Goal: Task Accomplishment & Management: Manage account settings

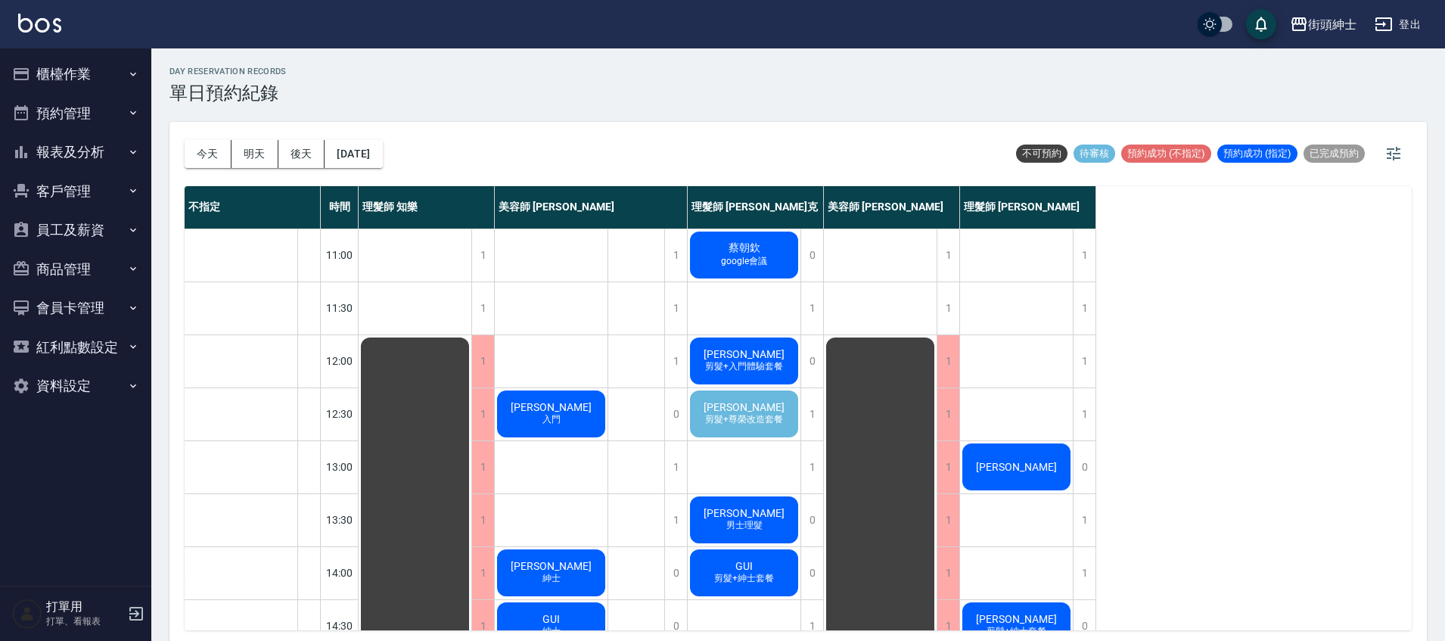
click at [750, 416] on span "剪髮+尊榮改造套餐" at bounding box center [744, 419] width 84 height 13
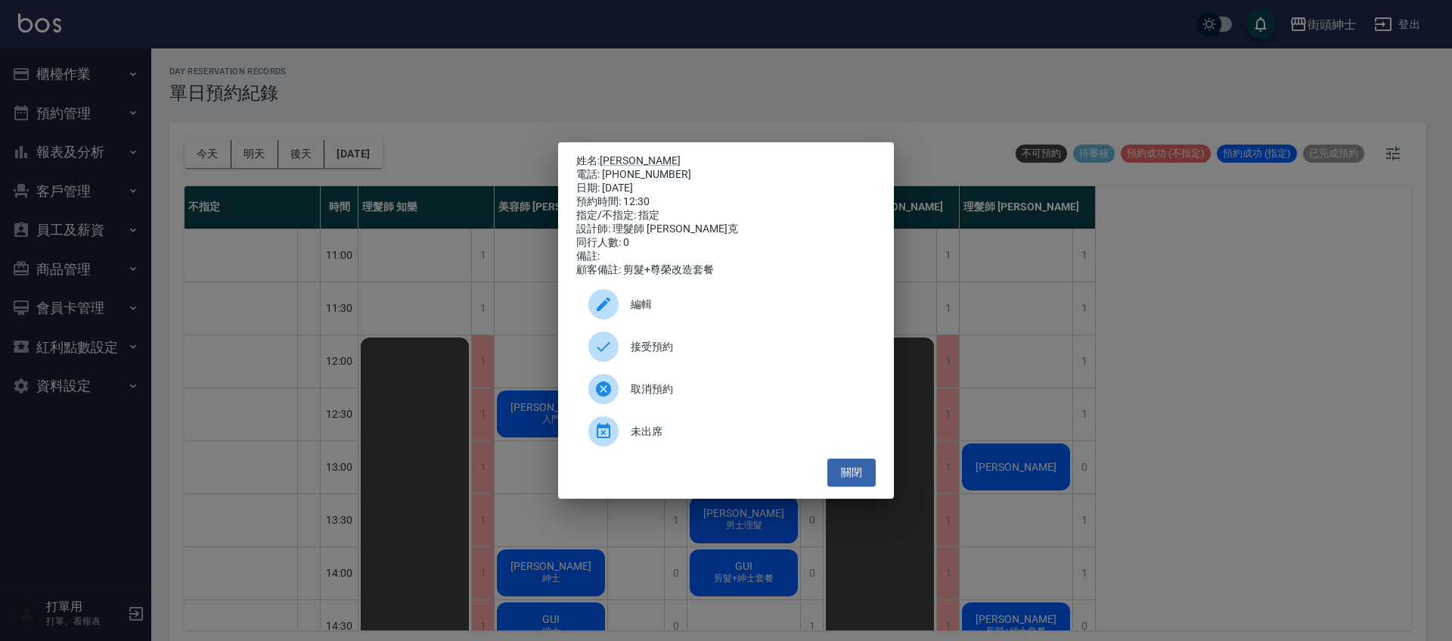
click at [665, 352] on span "接受預約" at bounding box center [747, 347] width 233 height 16
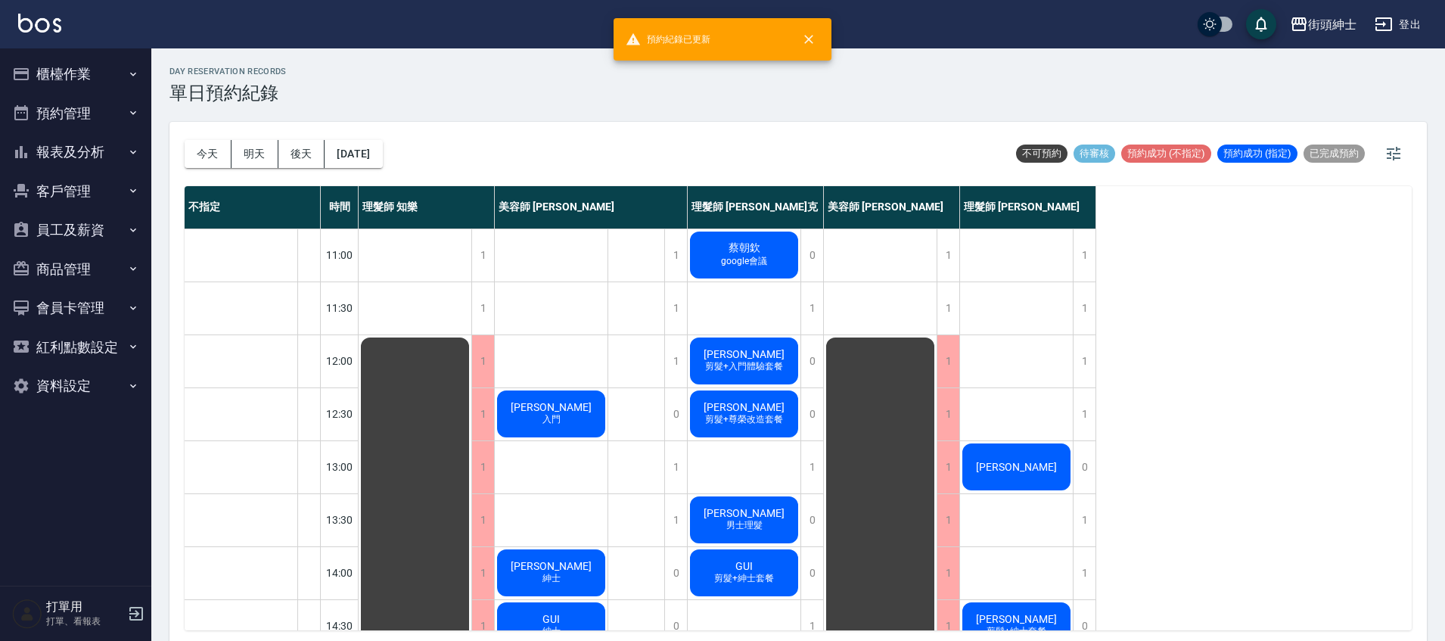
click at [769, 420] on span "剪髮+尊榮改造套餐" at bounding box center [744, 419] width 84 height 13
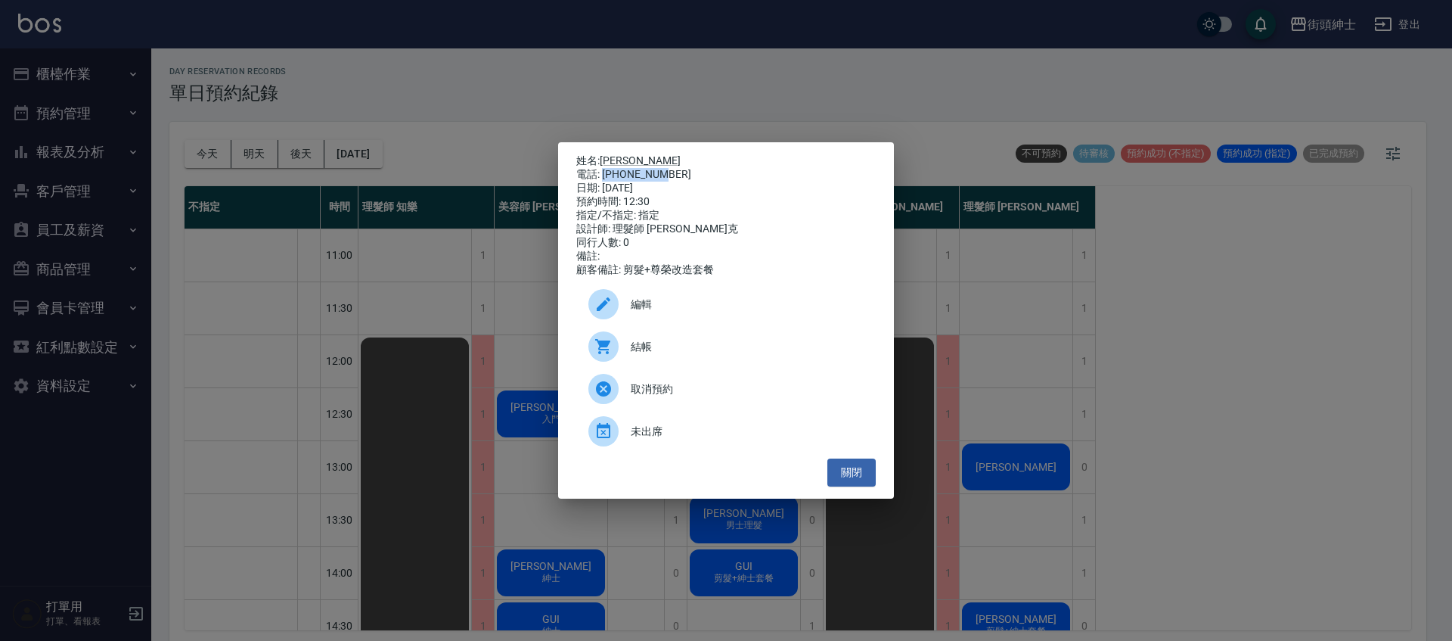
drag, startPoint x: 604, startPoint y: 172, endPoint x: 648, endPoint y: 172, distance: 44.6
click at [665, 170] on div "電話: 0919383436" at bounding box center [726, 175] width 300 height 14
copy div "0919383436"
click at [467, 286] on div "姓名: Kevin 電話: 0919383436 日期: 2025/10/16 預約時間: 12:30 指定/不指定: 指定 設計師: 理髮師 Vic 維克 …" at bounding box center [726, 320] width 1452 height 641
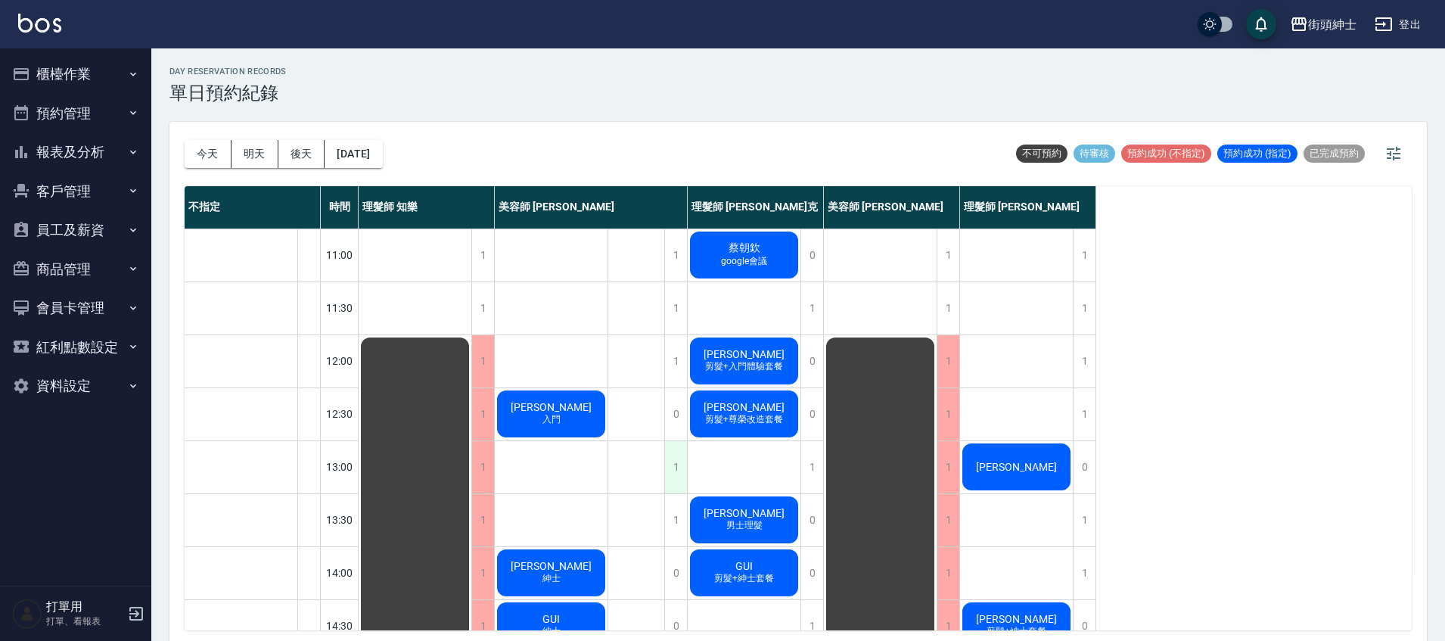
click at [675, 464] on div "1" at bounding box center [675, 467] width 23 height 52
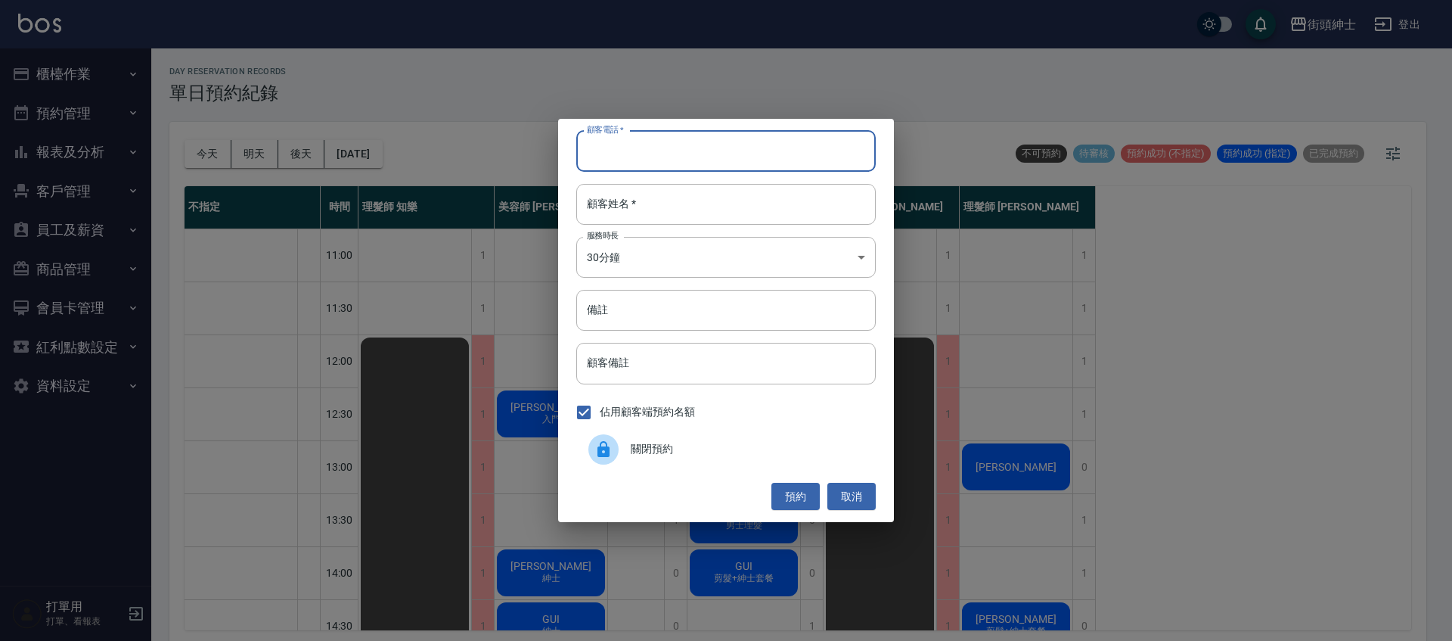
click at [697, 151] on input "顧客電話   *" at bounding box center [726, 151] width 300 height 41
paste input "0919383436"
type input "0919383436"
click at [674, 207] on input "顧客姓名   *" at bounding box center [726, 204] width 300 height 41
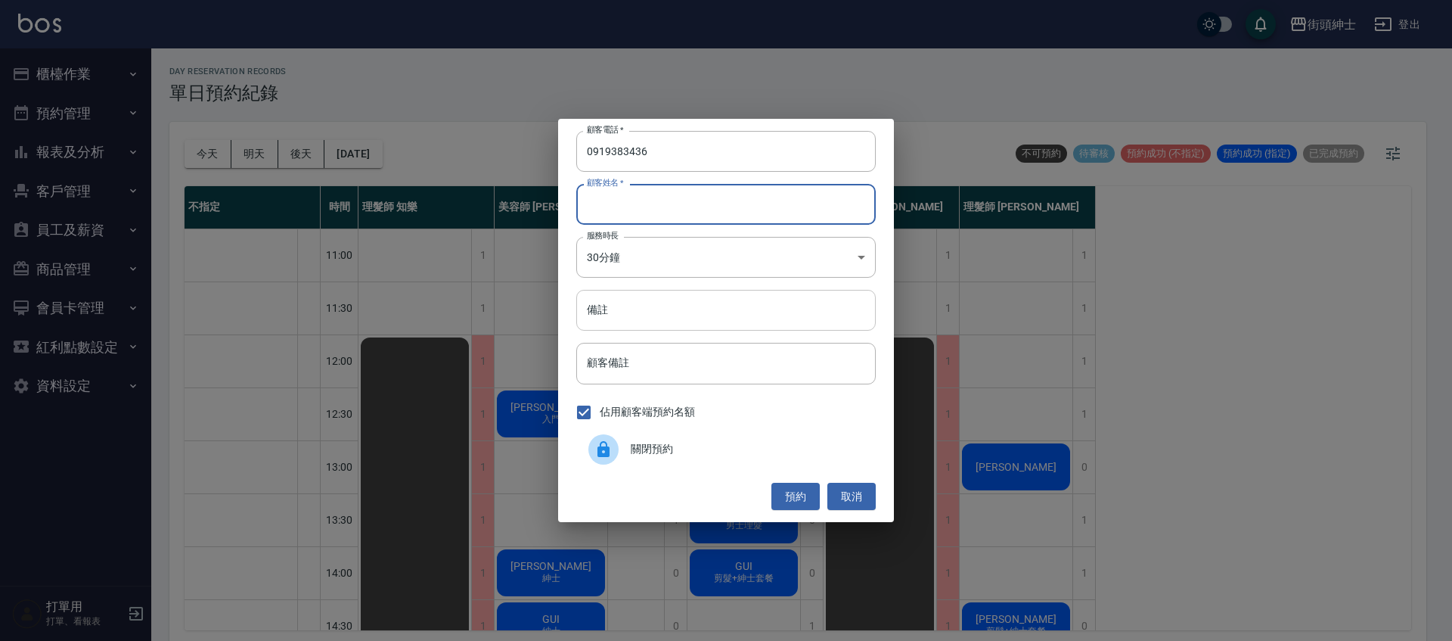
drag, startPoint x: 721, startPoint y: 317, endPoint x: 701, endPoint y: 326, distance: 21.7
click at [721, 318] on input "備註" at bounding box center [726, 310] width 300 height 41
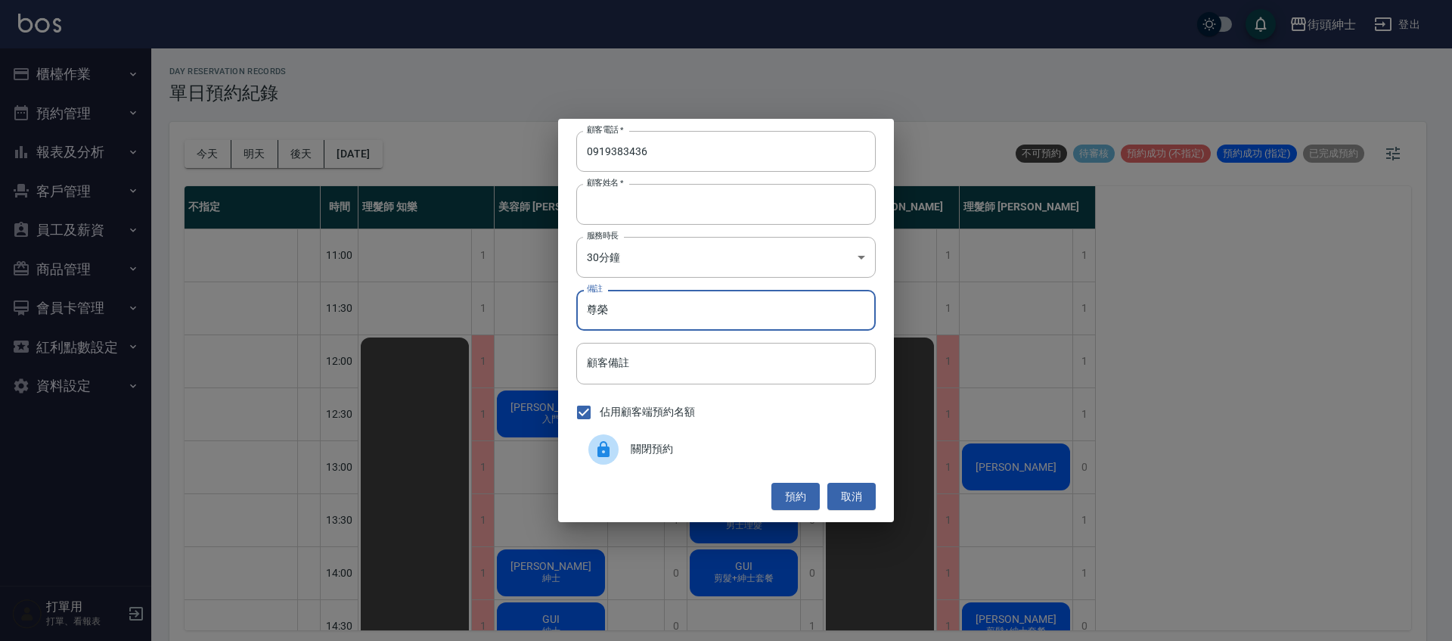
type input "尊榮"
click at [710, 259] on body "街頭紳士 登出 櫃檯作業 打帳單 帳單列表 營業儀表板 現金收支登錄 材料自購登錄 每日結帳 排班表 現場電腦打卡 預約管理 預約管理 單日預約紀錄 單週預約…" at bounding box center [726, 322] width 1452 height 645
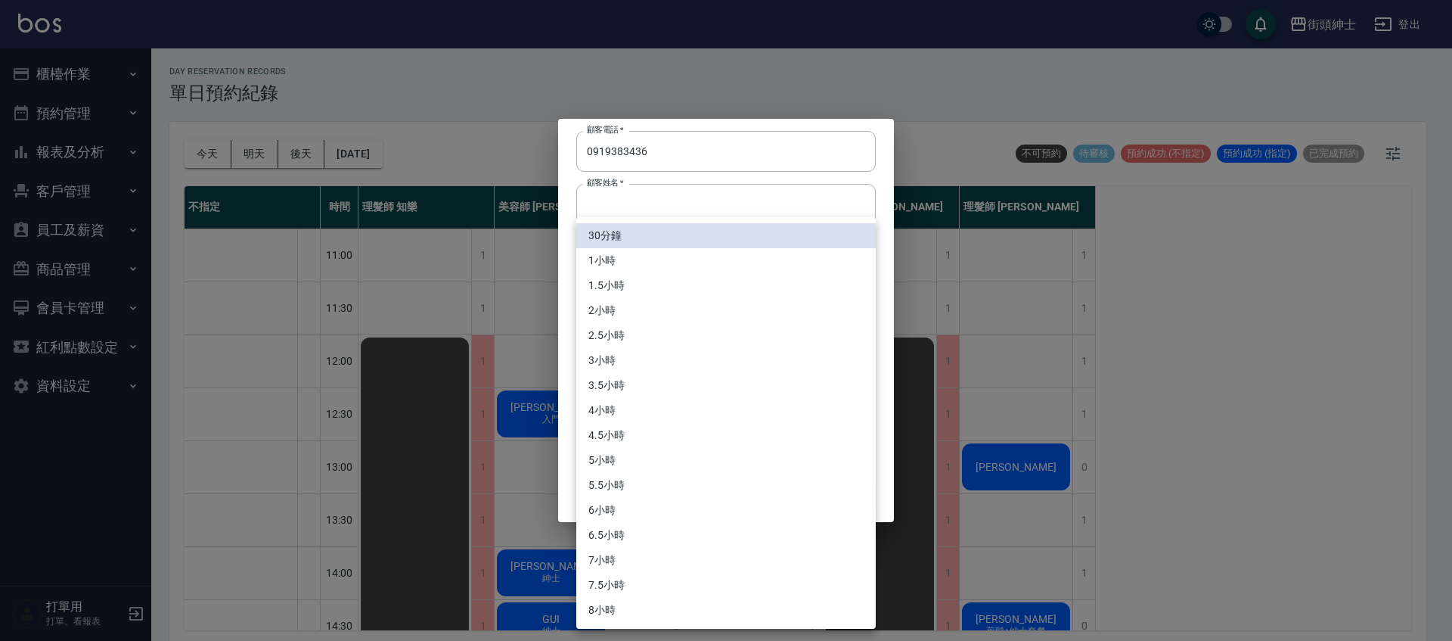
click at [666, 260] on li "1小時" at bounding box center [726, 260] width 300 height 25
type input "2"
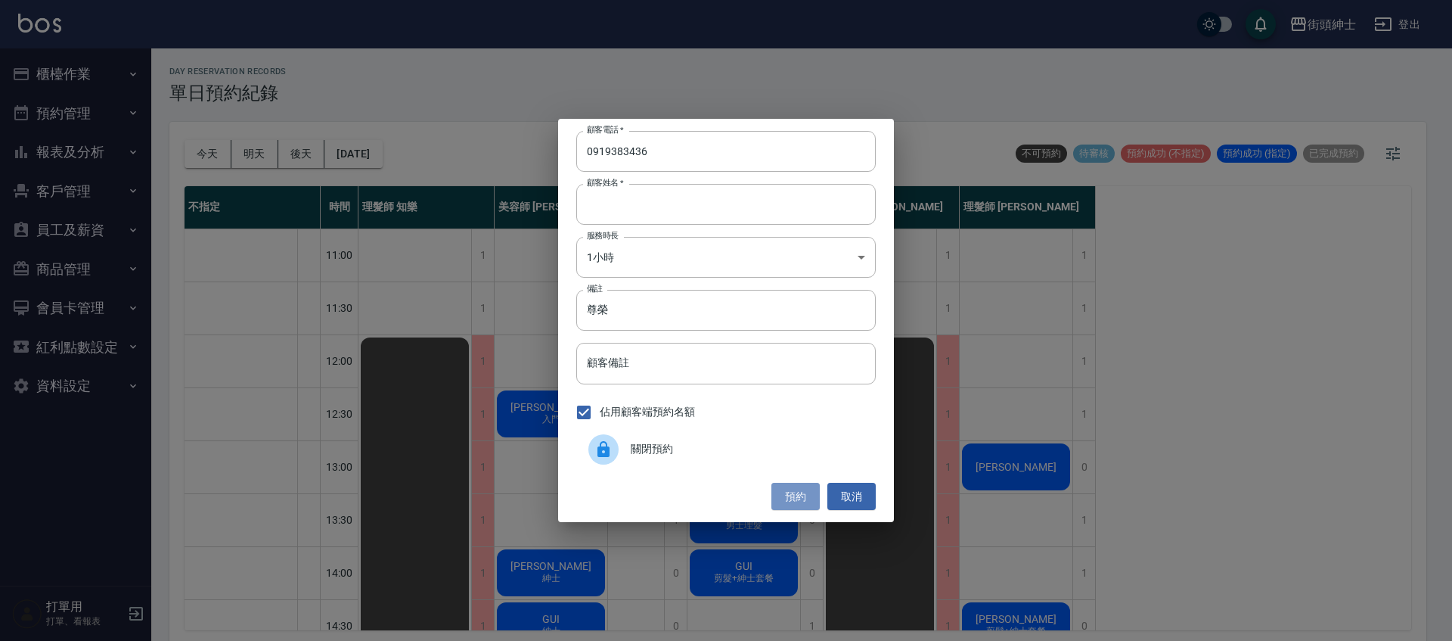
drag, startPoint x: 803, startPoint y: 489, endPoint x: 663, endPoint y: 483, distance: 140.8
click at [803, 490] on button "預約" at bounding box center [796, 497] width 48 height 28
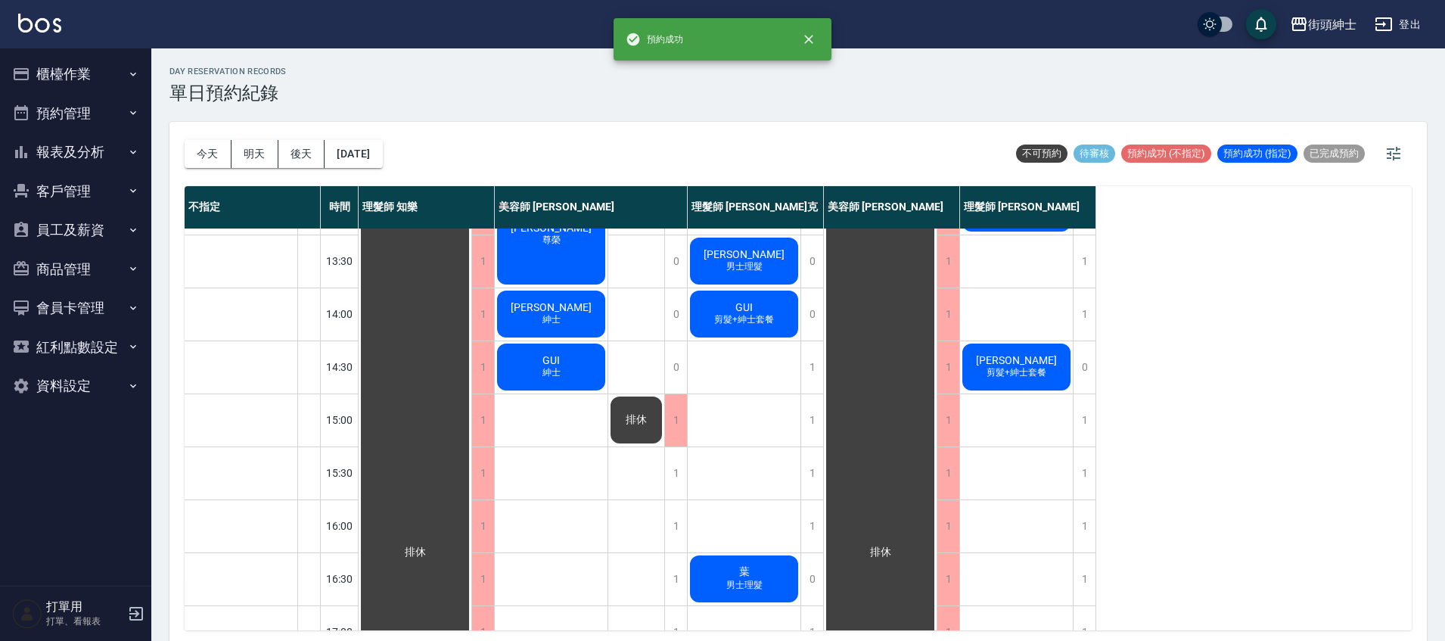
scroll to position [722, 0]
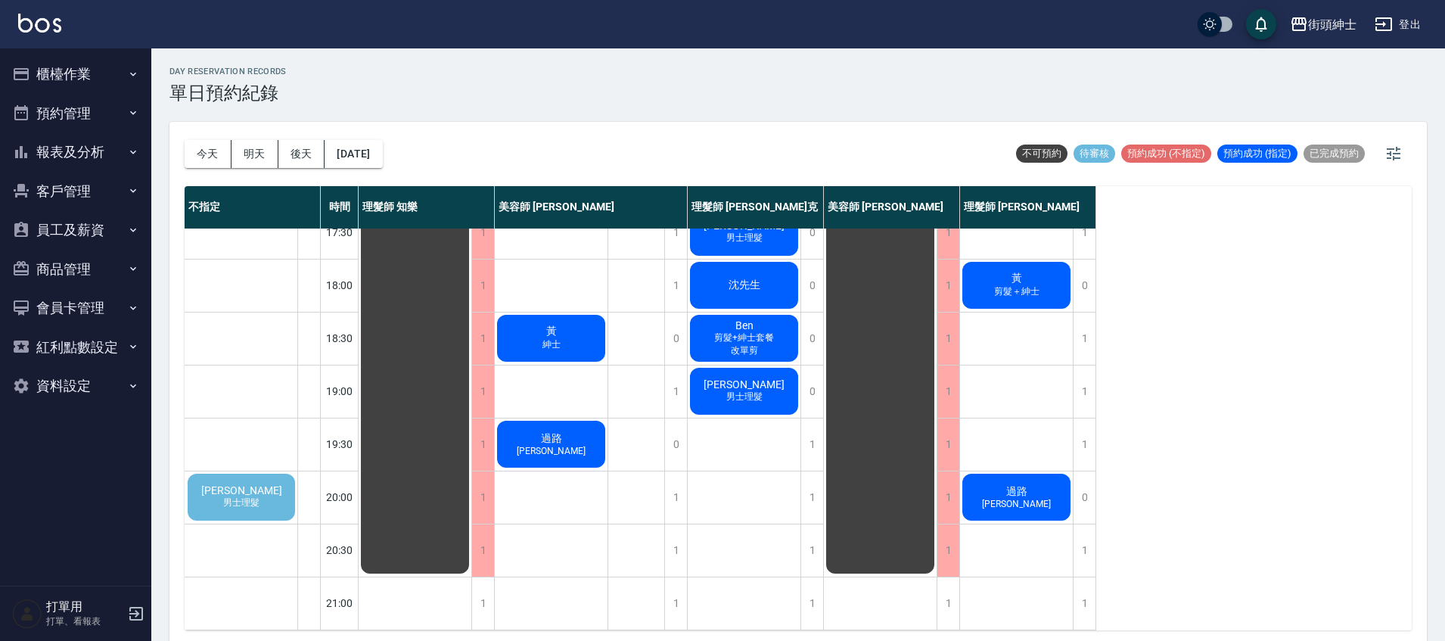
click at [256, 496] on span "男士理髮" at bounding box center [241, 502] width 42 height 13
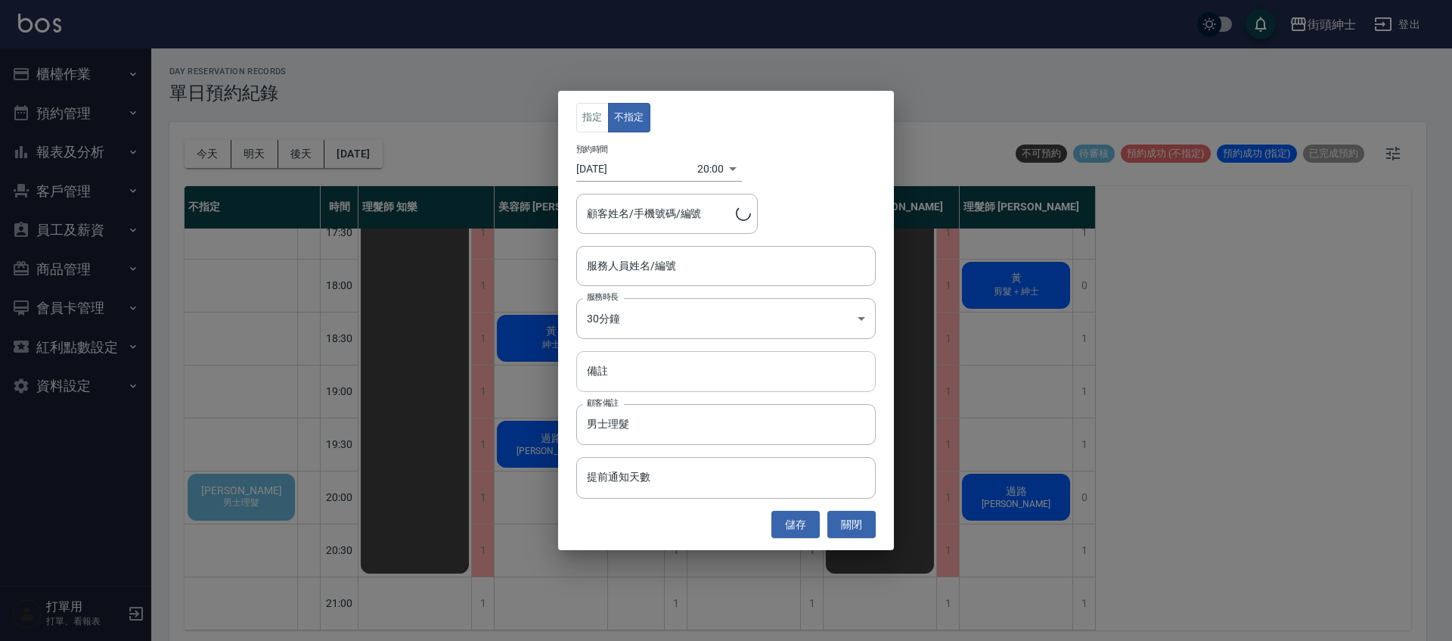
type input "濮衛/0938853297"
click at [670, 257] on input "服務人員姓名/編號" at bounding box center [726, 266] width 286 height 26
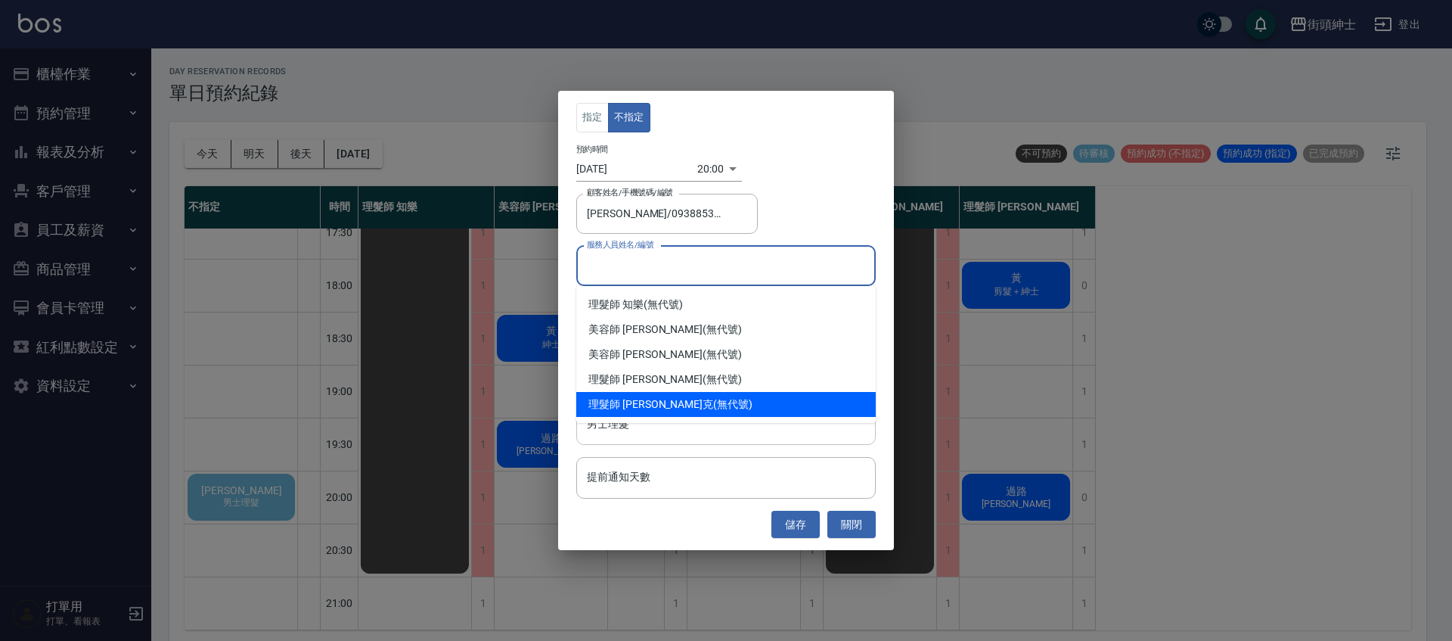
click at [646, 402] on span "理髮師 Vic 維克" at bounding box center [650, 404] width 125 height 16
type input "理髮師 Vic 維克(無代號)"
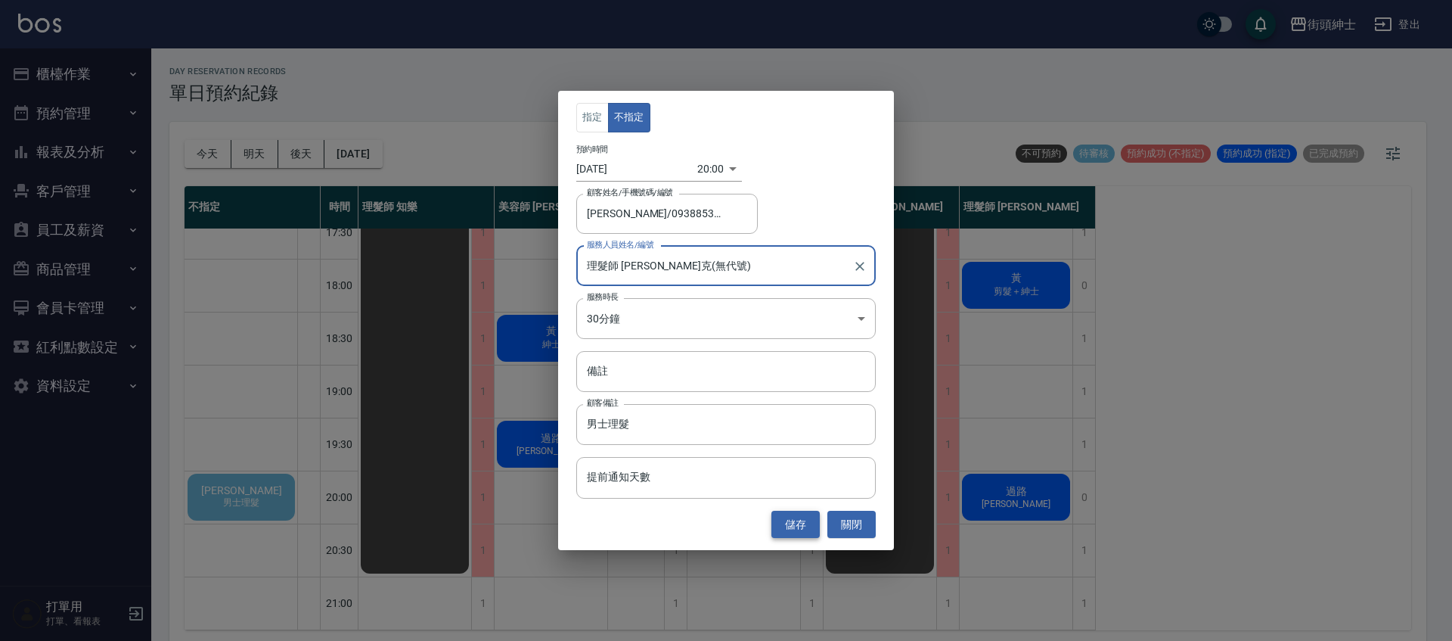
click at [786, 520] on button "儲存" at bounding box center [796, 525] width 48 height 28
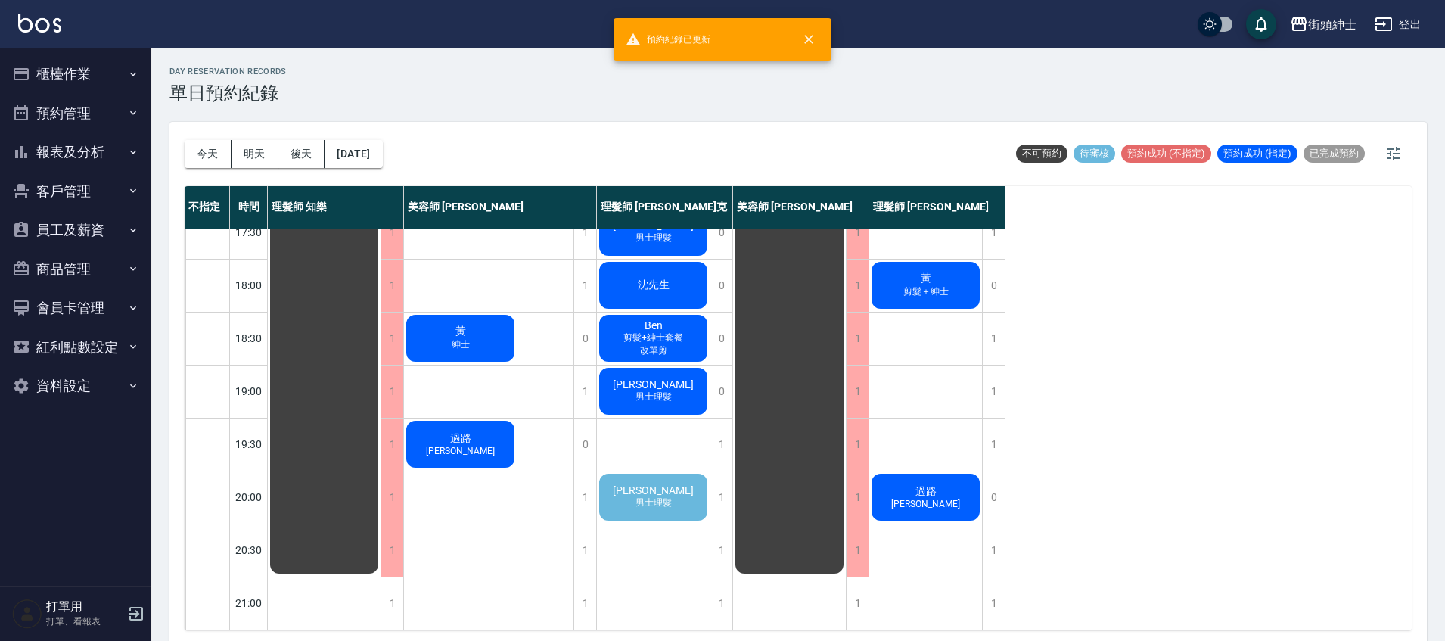
click at [660, 496] on span "男士理髮" at bounding box center [653, 502] width 42 height 13
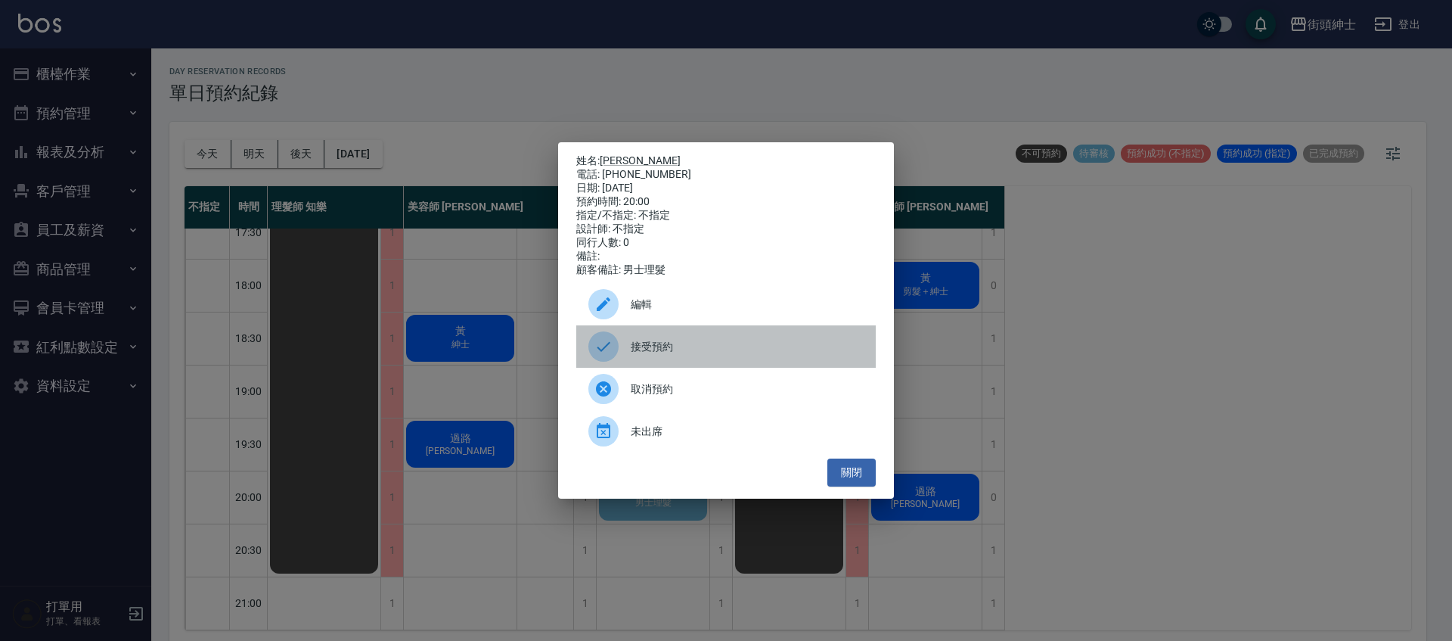
click at [645, 349] on span "接受預約" at bounding box center [747, 347] width 233 height 16
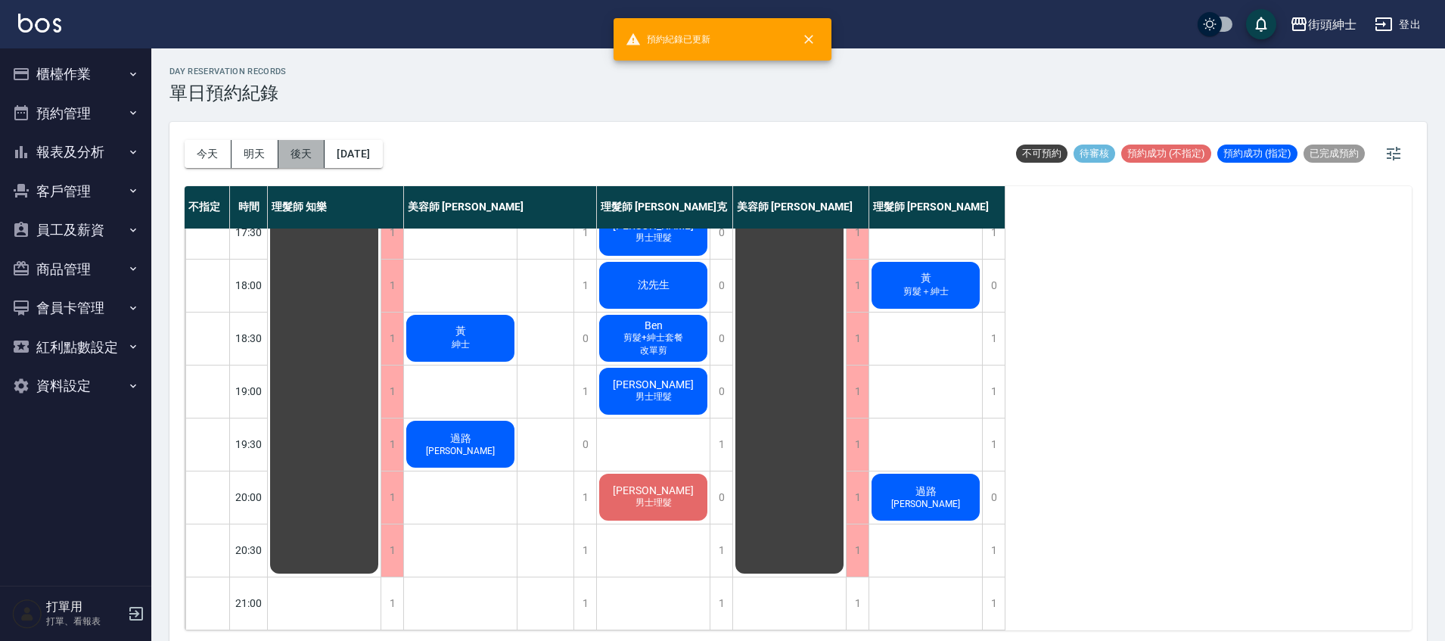
click at [311, 152] on button "後天" at bounding box center [301, 154] width 47 height 28
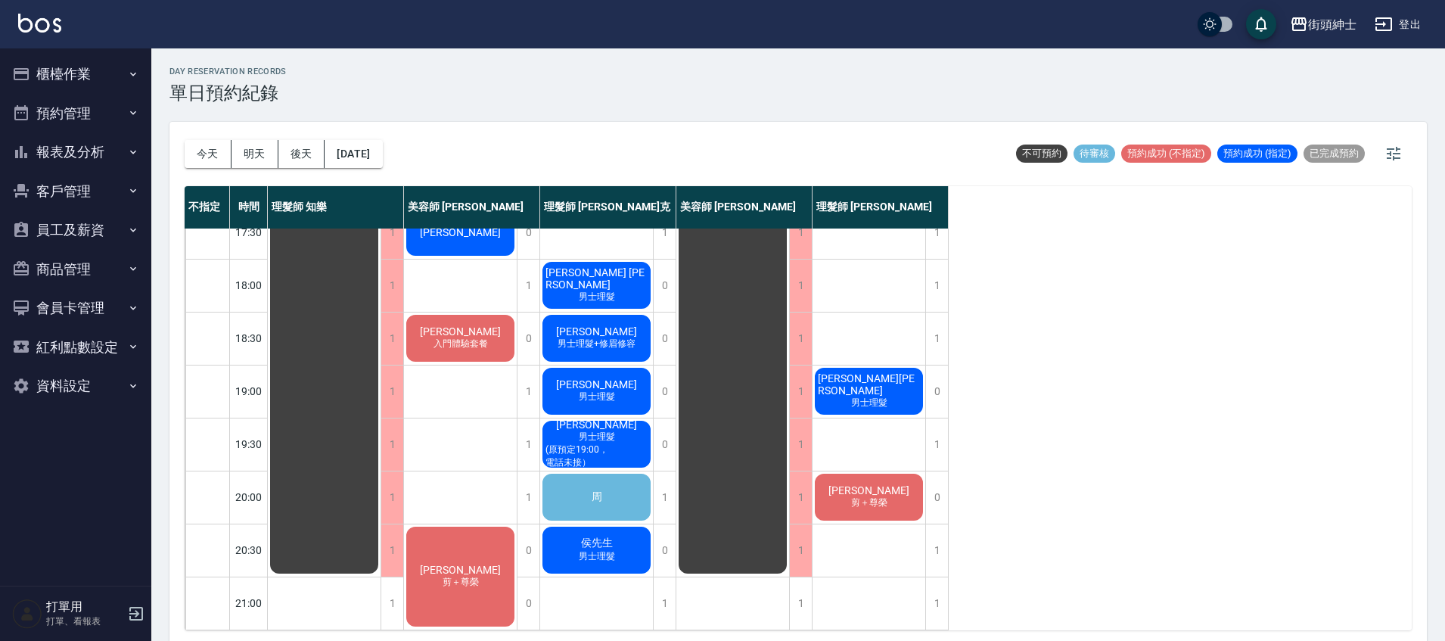
click at [626, 498] on div "周" at bounding box center [596, 496] width 113 height 51
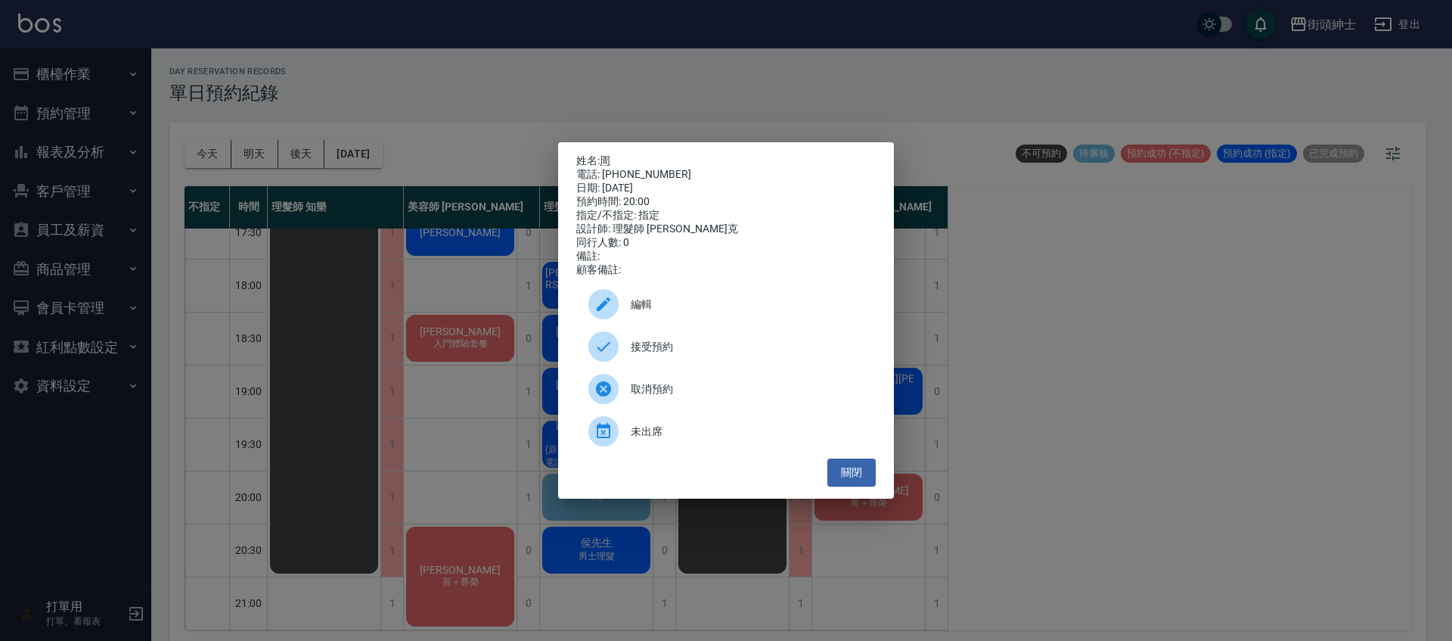
click at [664, 355] on span "接受預約" at bounding box center [747, 347] width 233 height 16
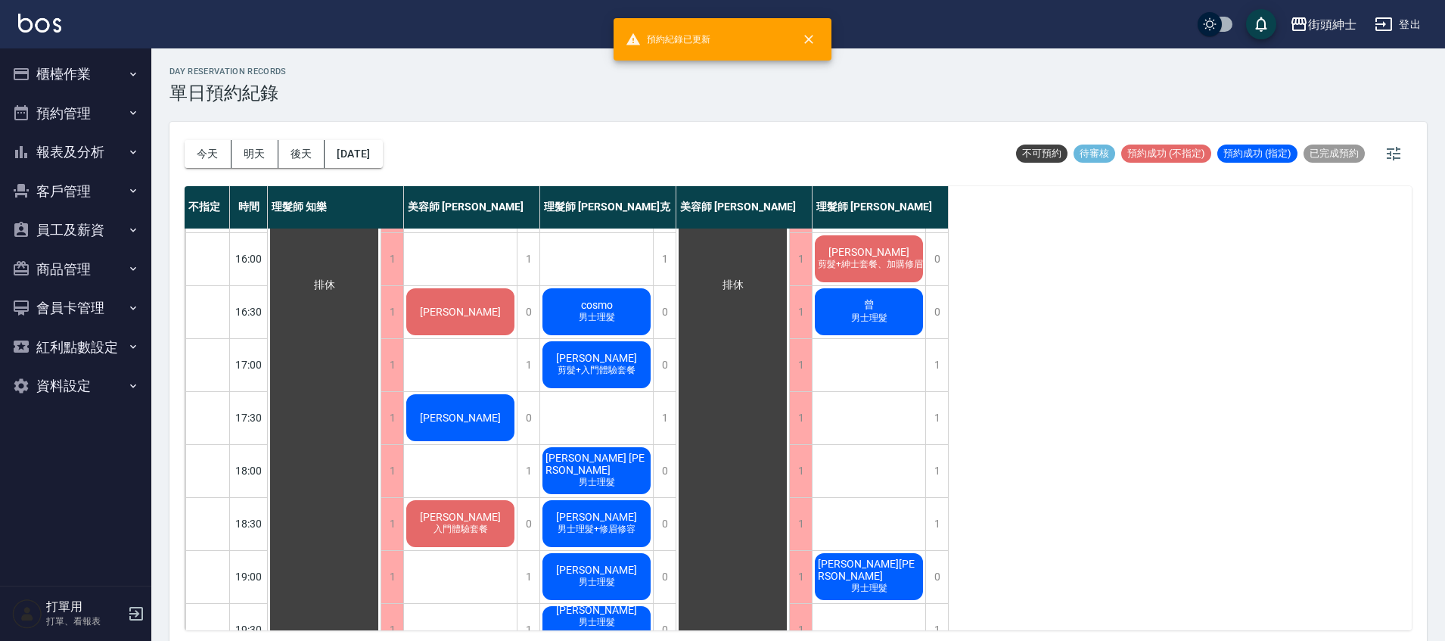
scroll to position [523, 0]
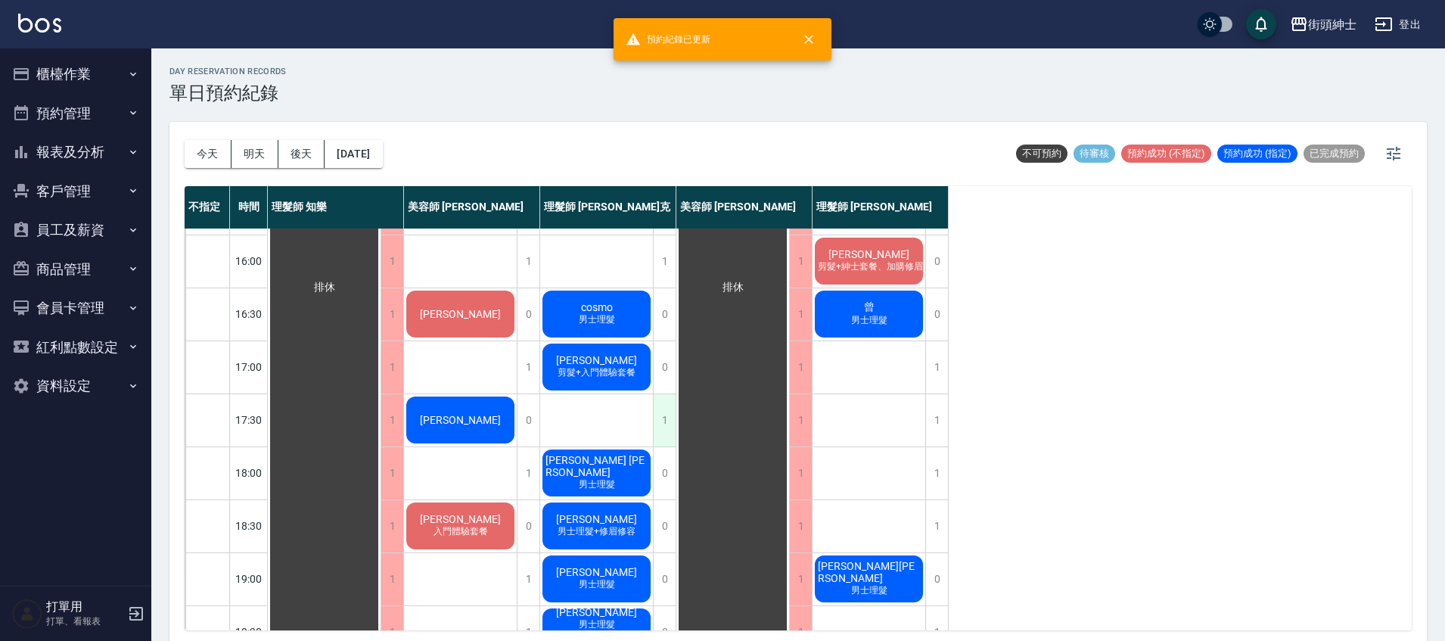
click at [660, 424] on div "1" at bounding box center [664, 420] width 23 height 52
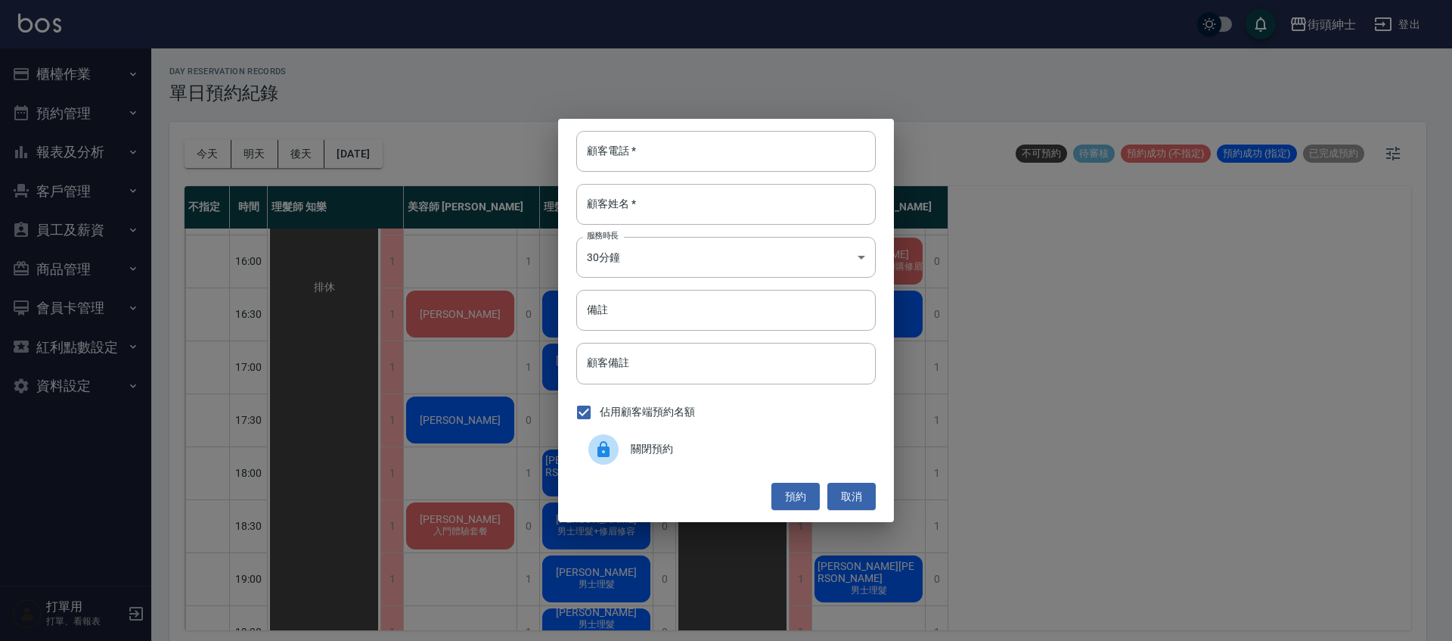
click at [675, 444] on span "關閉預約" at bounding box center [747, 449] width 233 height 16
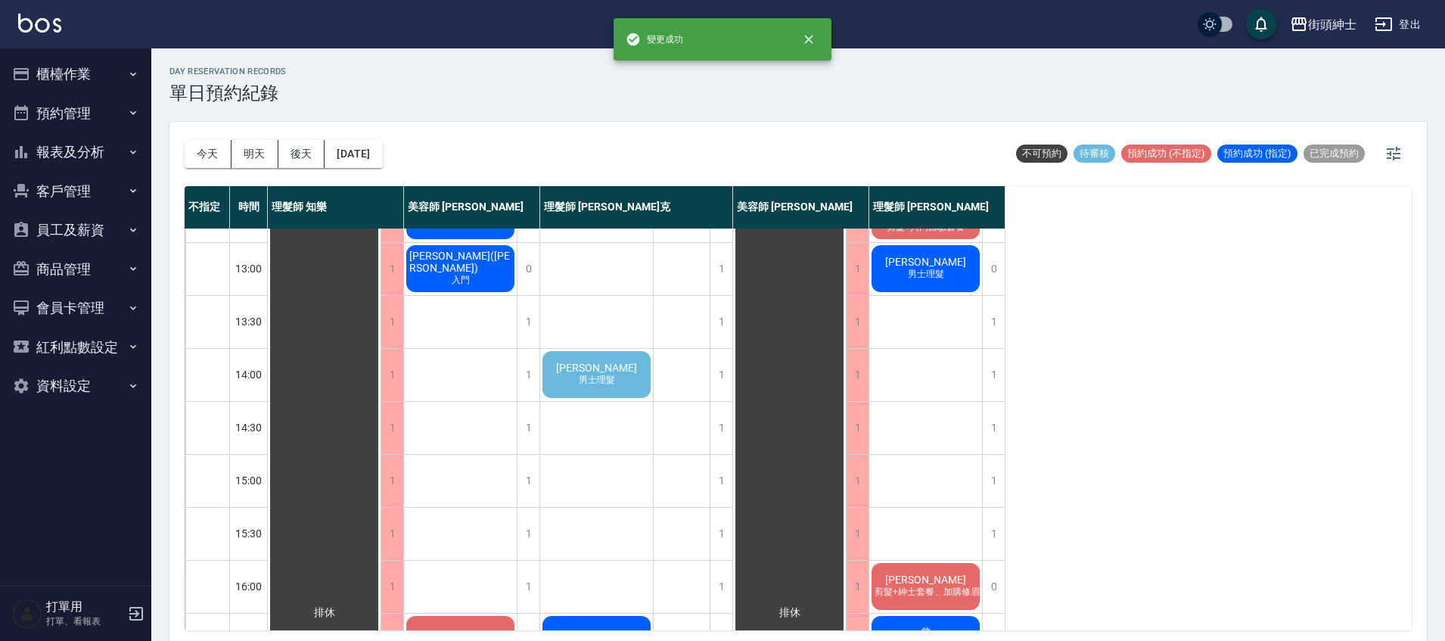
scroll to position [65, 0]
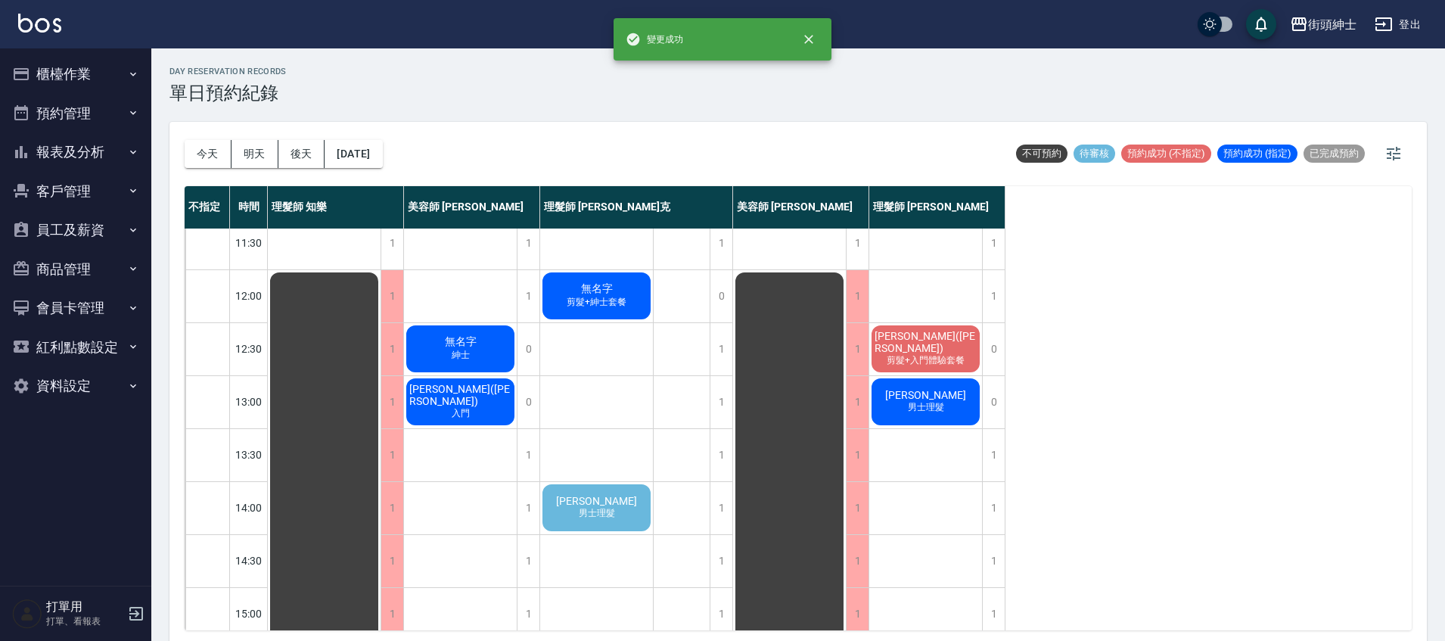
click at [613, 493] on div "洪 男士理髮" at bounding box center [596, 507] width 113 height 51
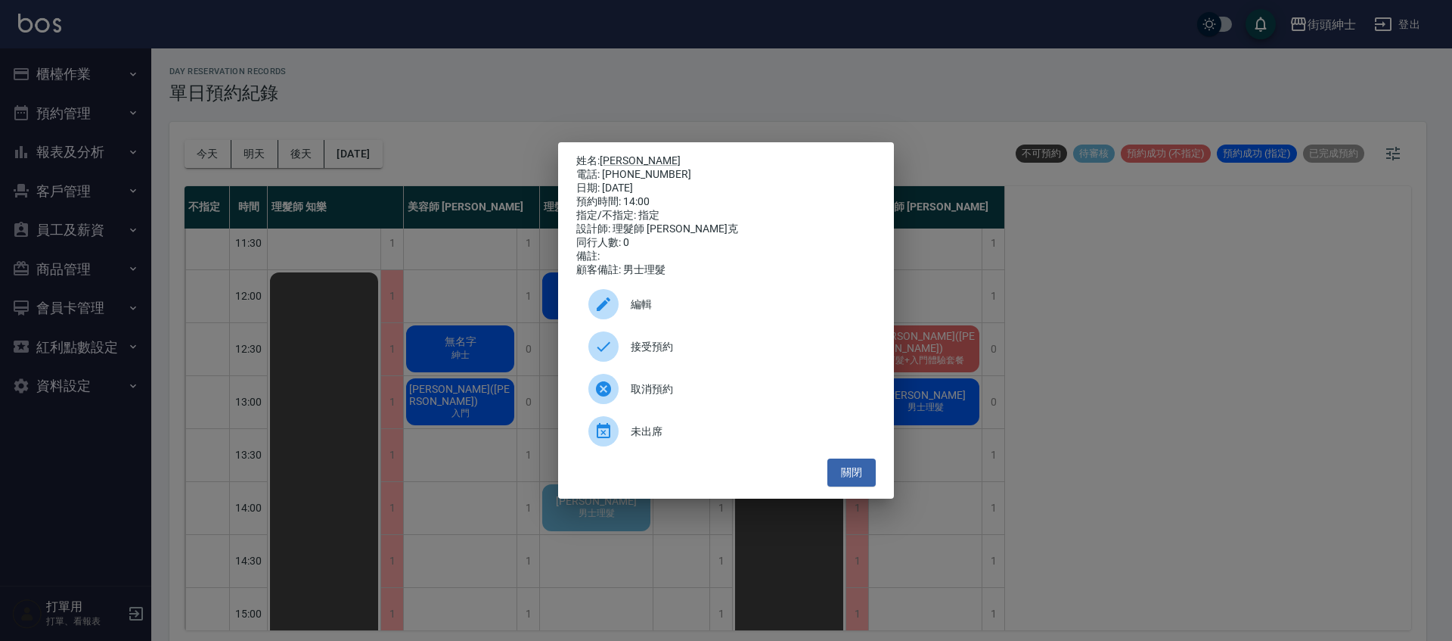
click at [729, 351] on span "接受預約" at bounding box center [747, 347] width 233 height 16
